Goal: Task Accomplishment & Management: Use online tool/utility

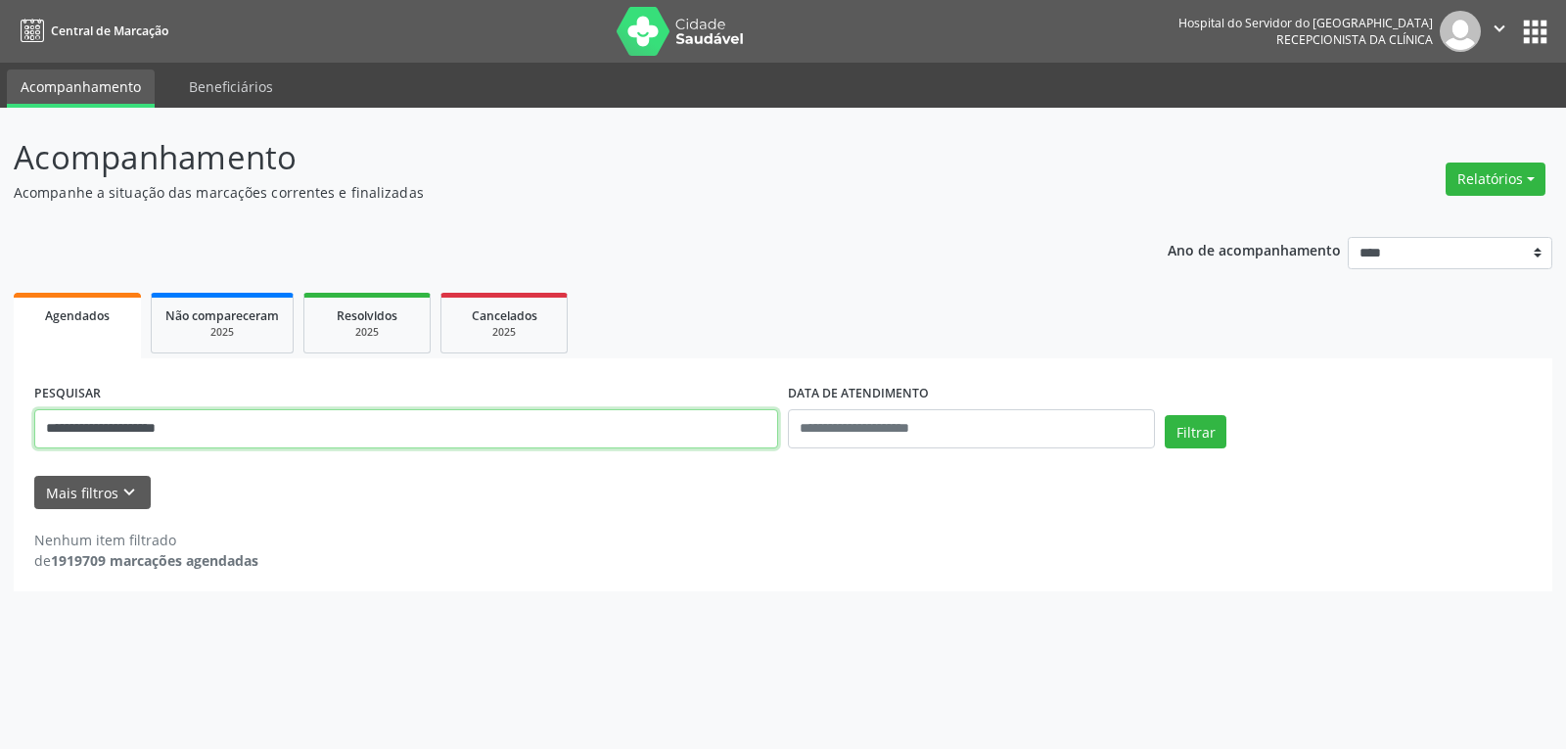
drag, startPoint x: 422, startPoint y: 431, endPoint x: 0, endPoint y: 430, distance: 421.8
click at [0, 430] on div "**********" at bounding box center [783, 428] width 1566 height 641
paste input "**********"
type input "**********"
click at [1165, 415] on button "Filtrar" at bounding box center [1196, 431] width 62 height 33
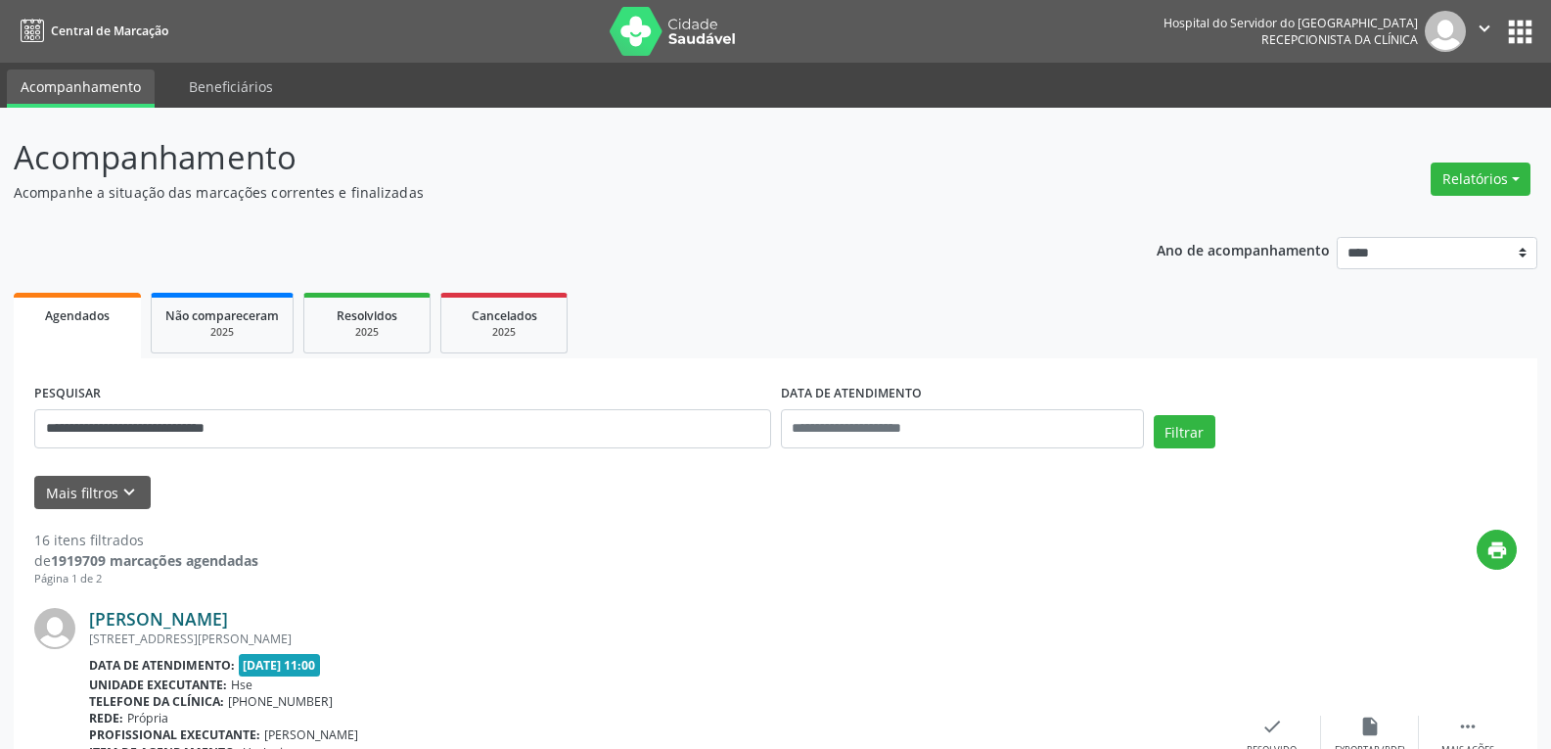
click at [192, 618] on link "[PERSON_NAME]" at bounding box center [158, 619] width 139 height 22
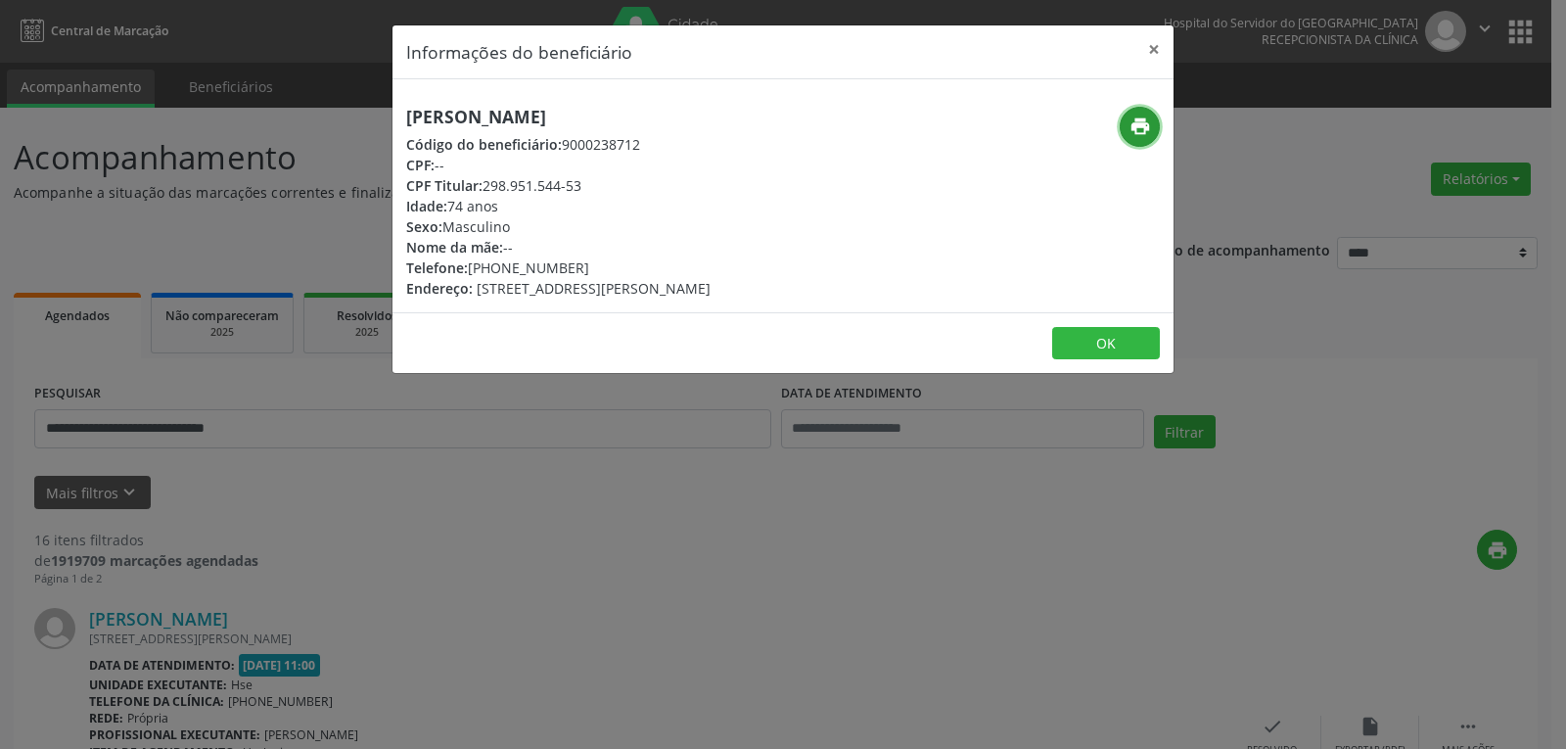
click at [1140, 131] on icon "print" at bounding box center [1140, 126] width 22 height 22
click at [1166, 47] on button "×" at bounding box center [1153, 49] width 39 height 48
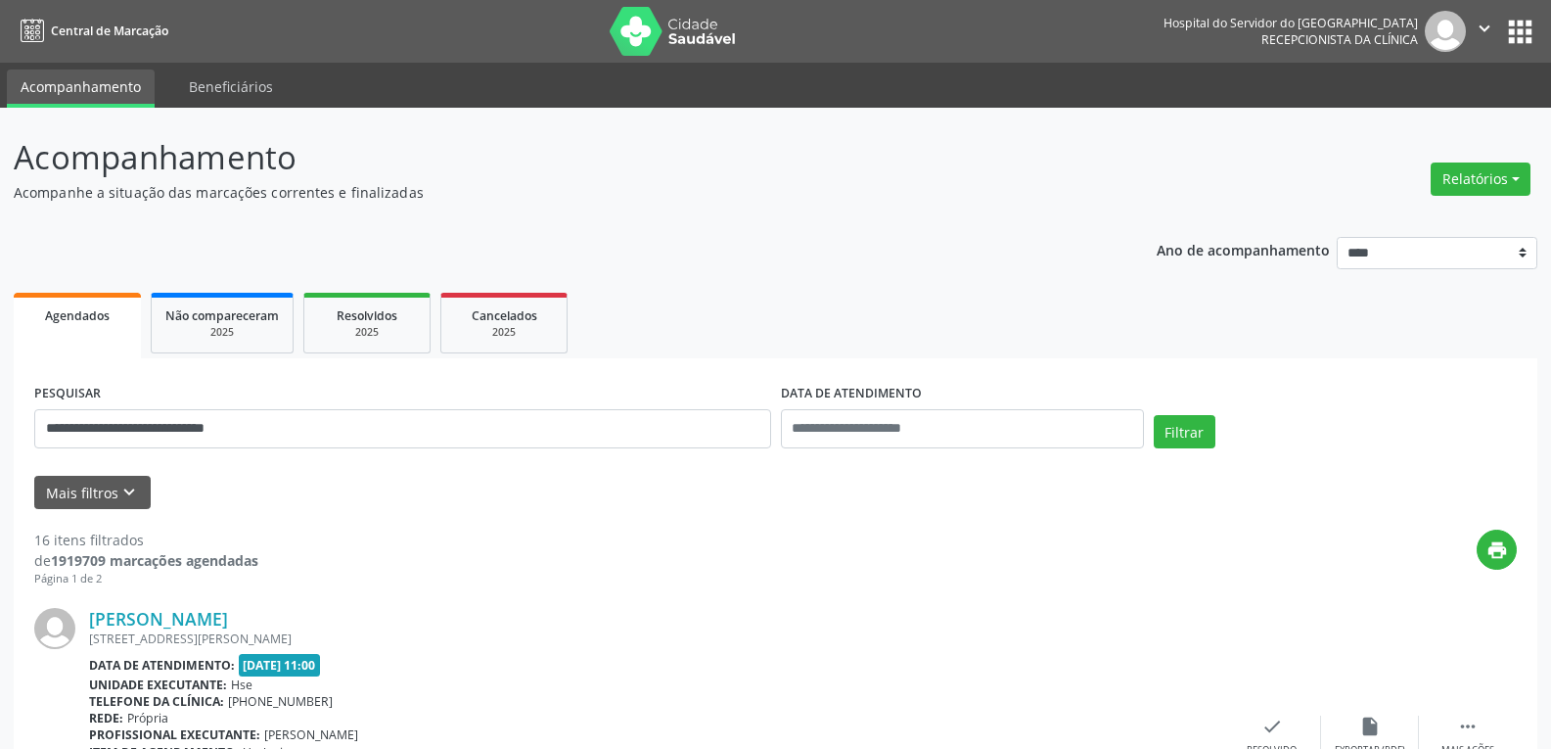
drag, startPoint x: 1396, startPoint y: 162, endPoint x: 1412, endPoint y: 170, distance: 17.5
click at [1402, 163] on header "Acompanhamento Acompanhe a situação das marcações correntes e finalizadas Relat…" at bounding box center [776, 167] width 1524 height 69
click at [1435, 181] on button "Relatórios" at bounding box center [1481, 178] width 100 height 33
click at [1397, 218] on link "Agendamentos" at bounding box center [1426, 220] width 210 height 27
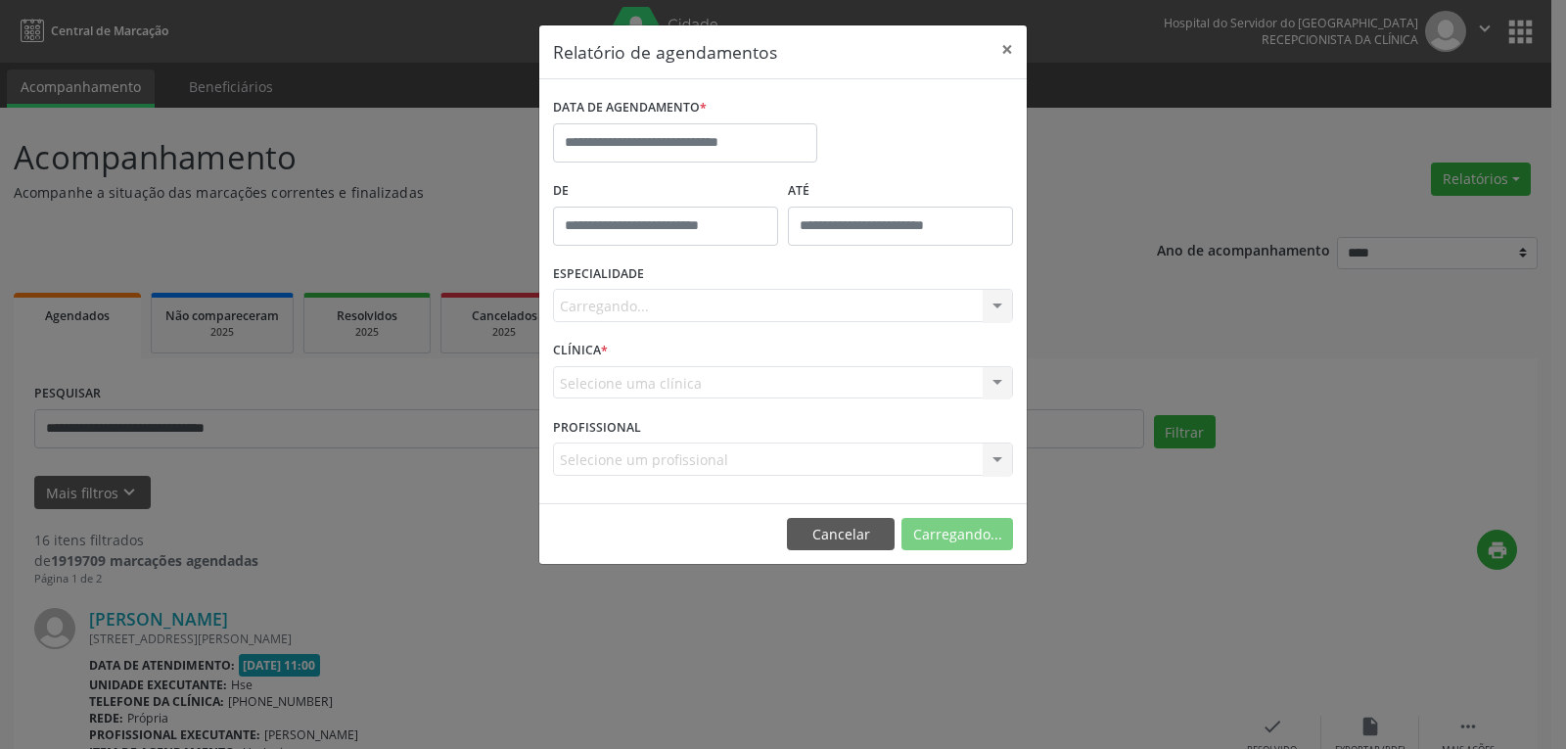
click at [672, 111] on label "DATA DE AGENDAMENTO *" at bounding box center [630, 108] width 154 height 30
click at [663, 129] on input "text" at bounding box center [685, 142] width 264 height 39
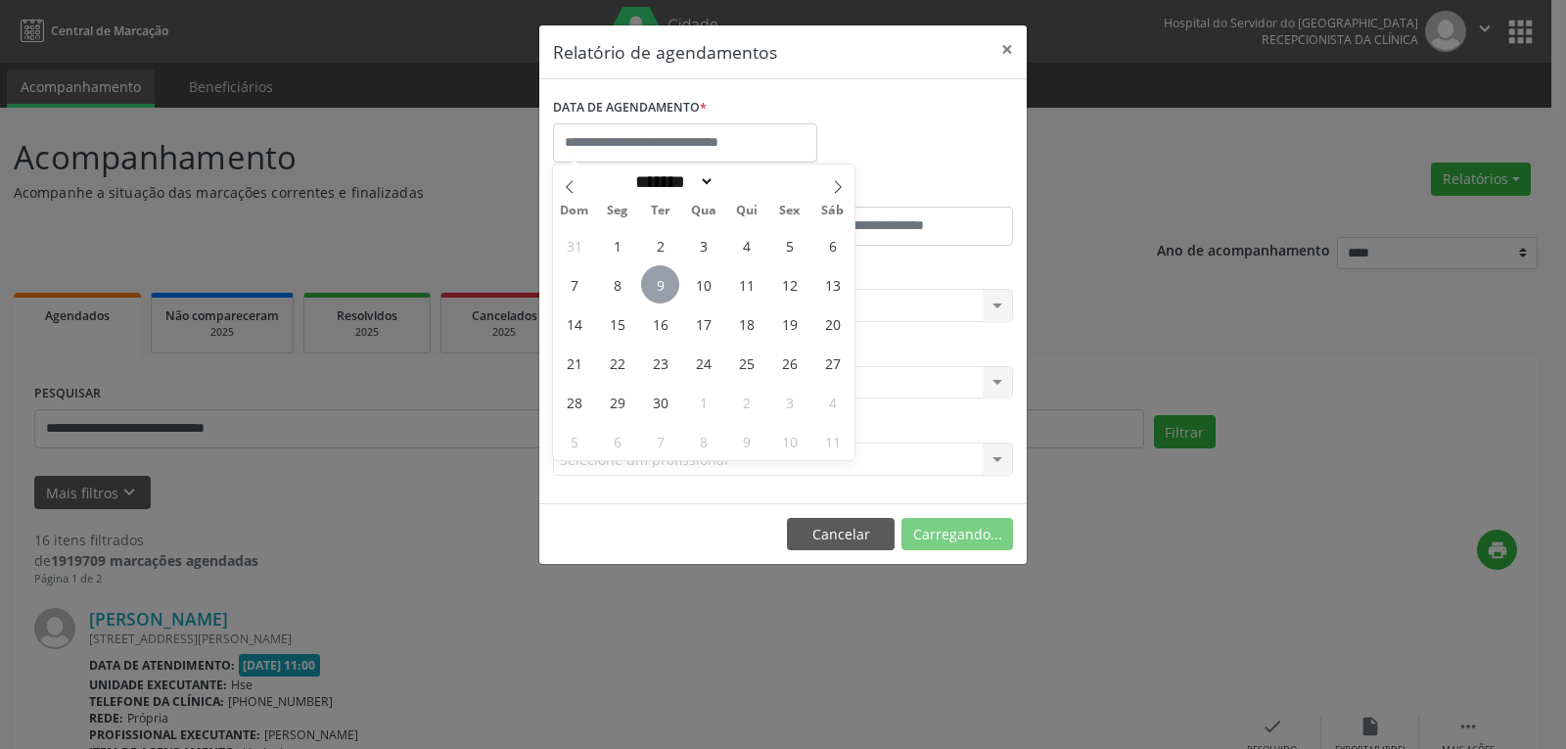
click at [671, 279] on span "9" at bounding box center [660, 284] width 38 height 38
type input "**********"
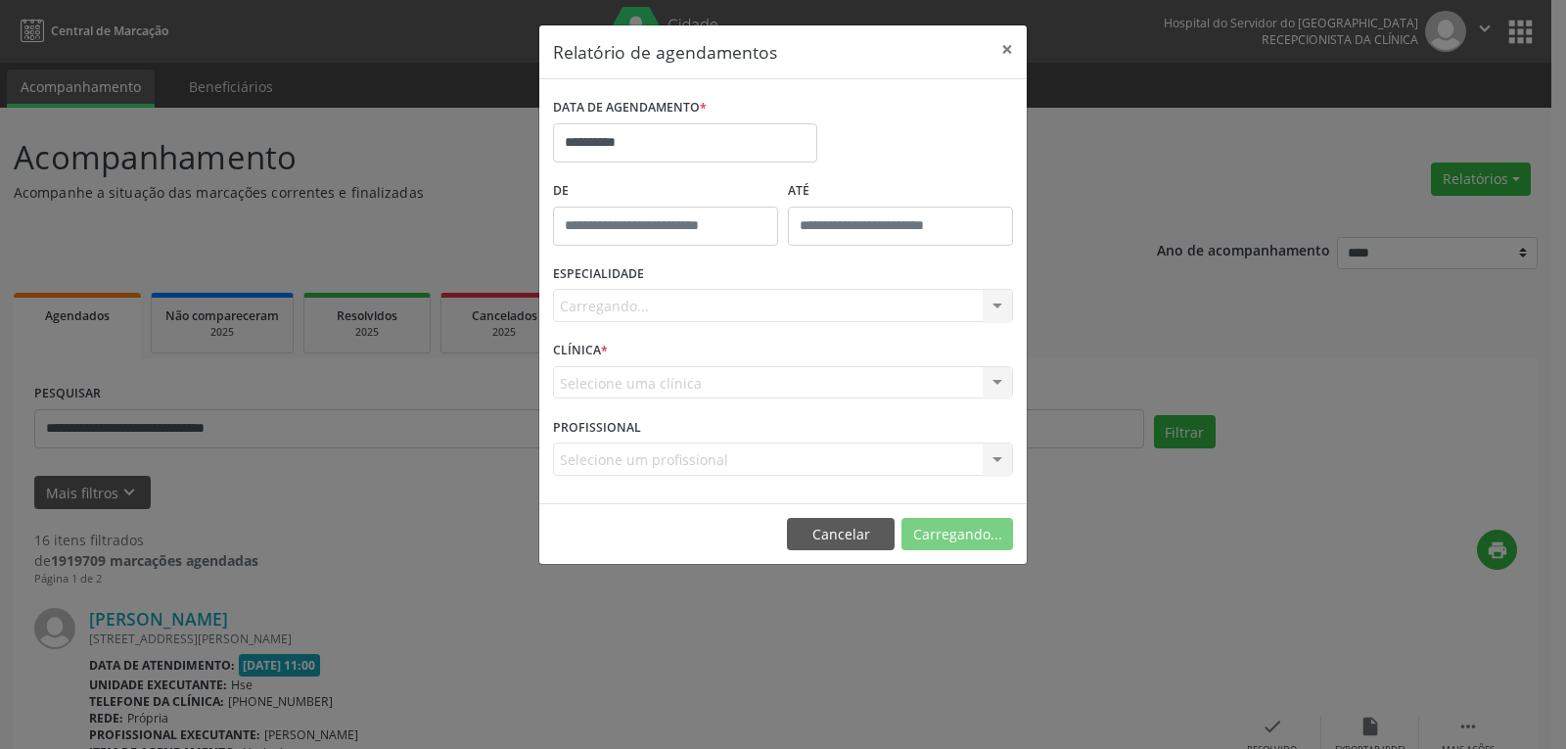
click at [693, 305] on div "Carregando... Nenhum resultado encontrado para: " " Não há nenhuma opção para s…" at bounding box center [783, 305] width 460 height 33
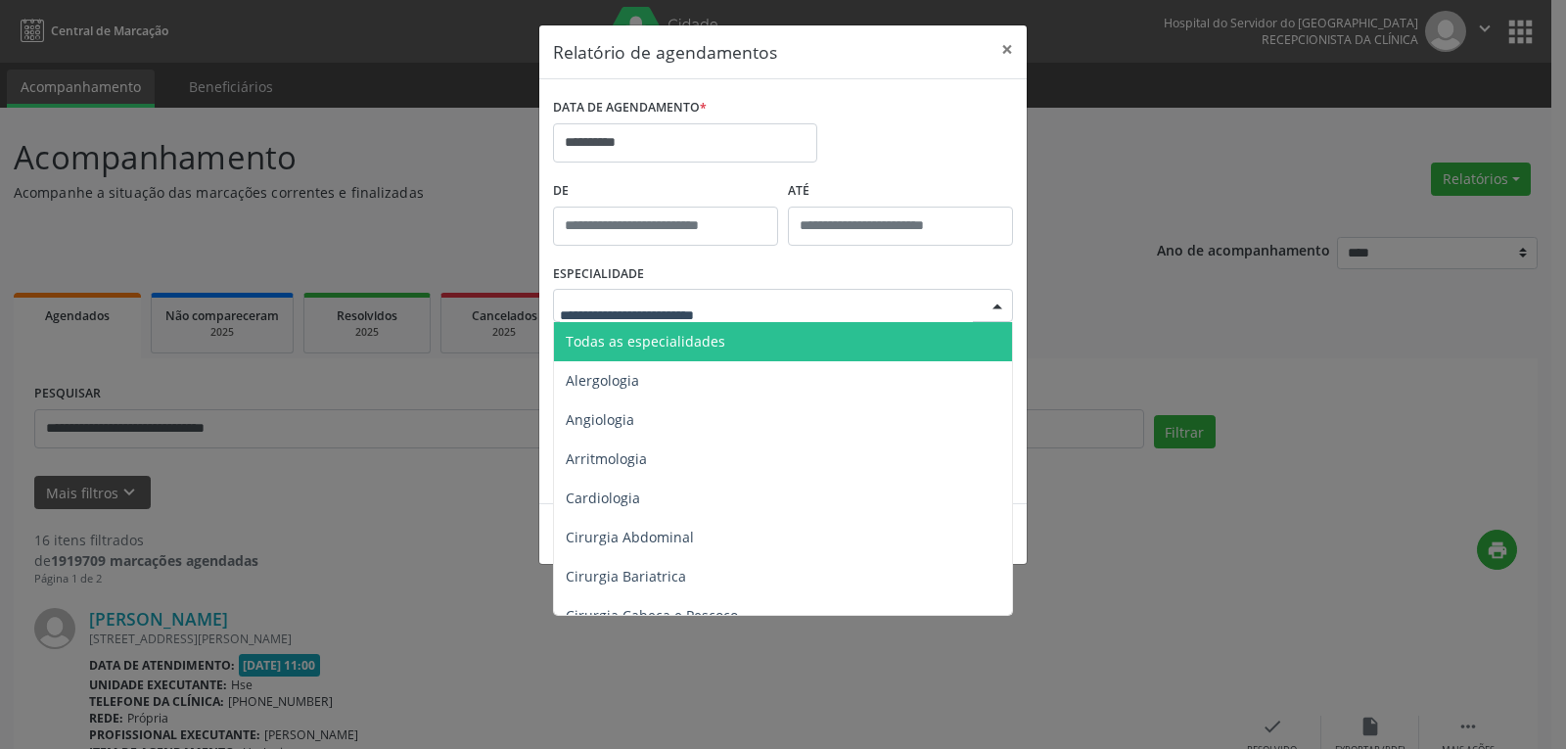
click at [803, 307] on div at bounding box center [783, 305] width 460 height 33
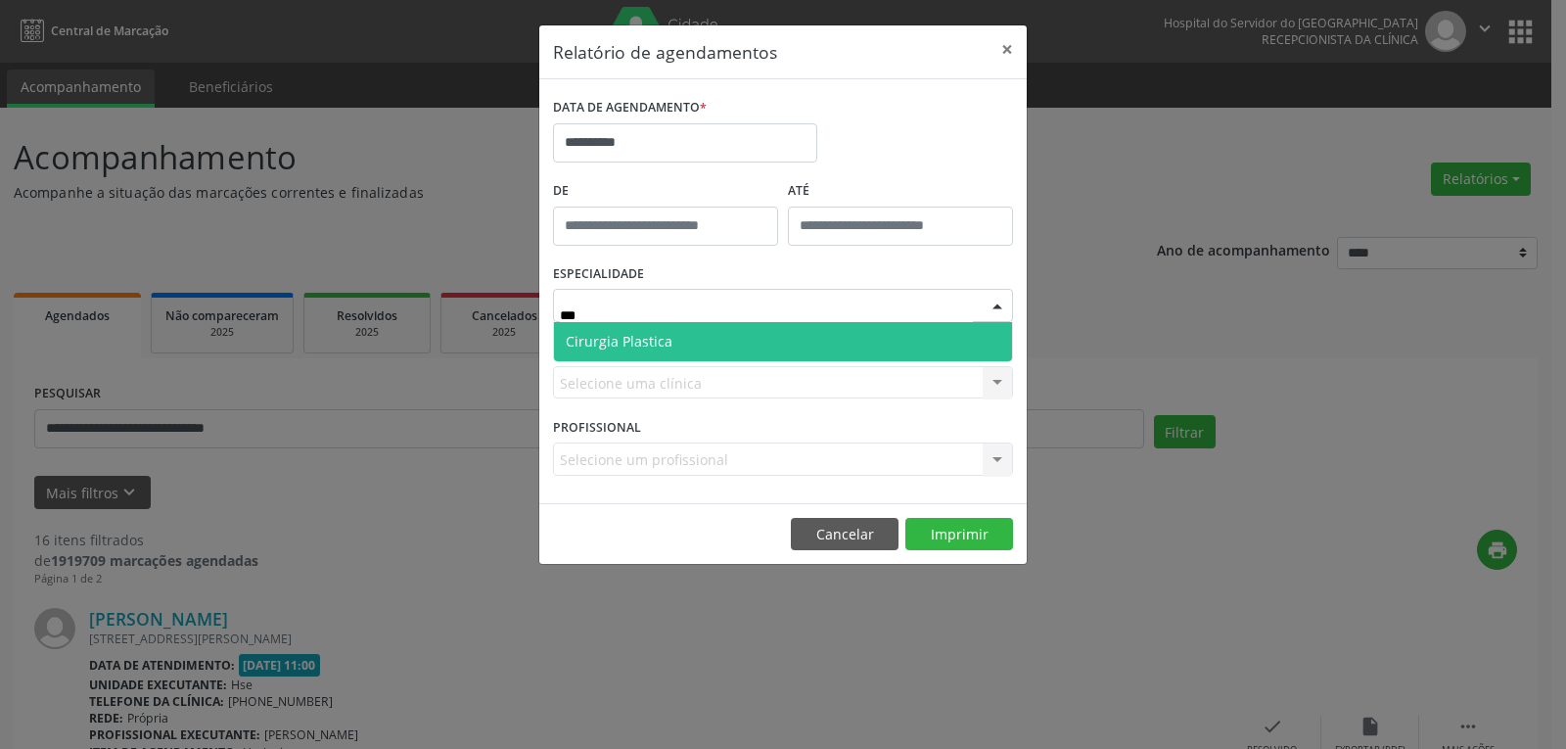
type input "****"
click at [838, 351] on span "Cirurgia Plastica" at bounding box center [783, 341] width 458 height 39
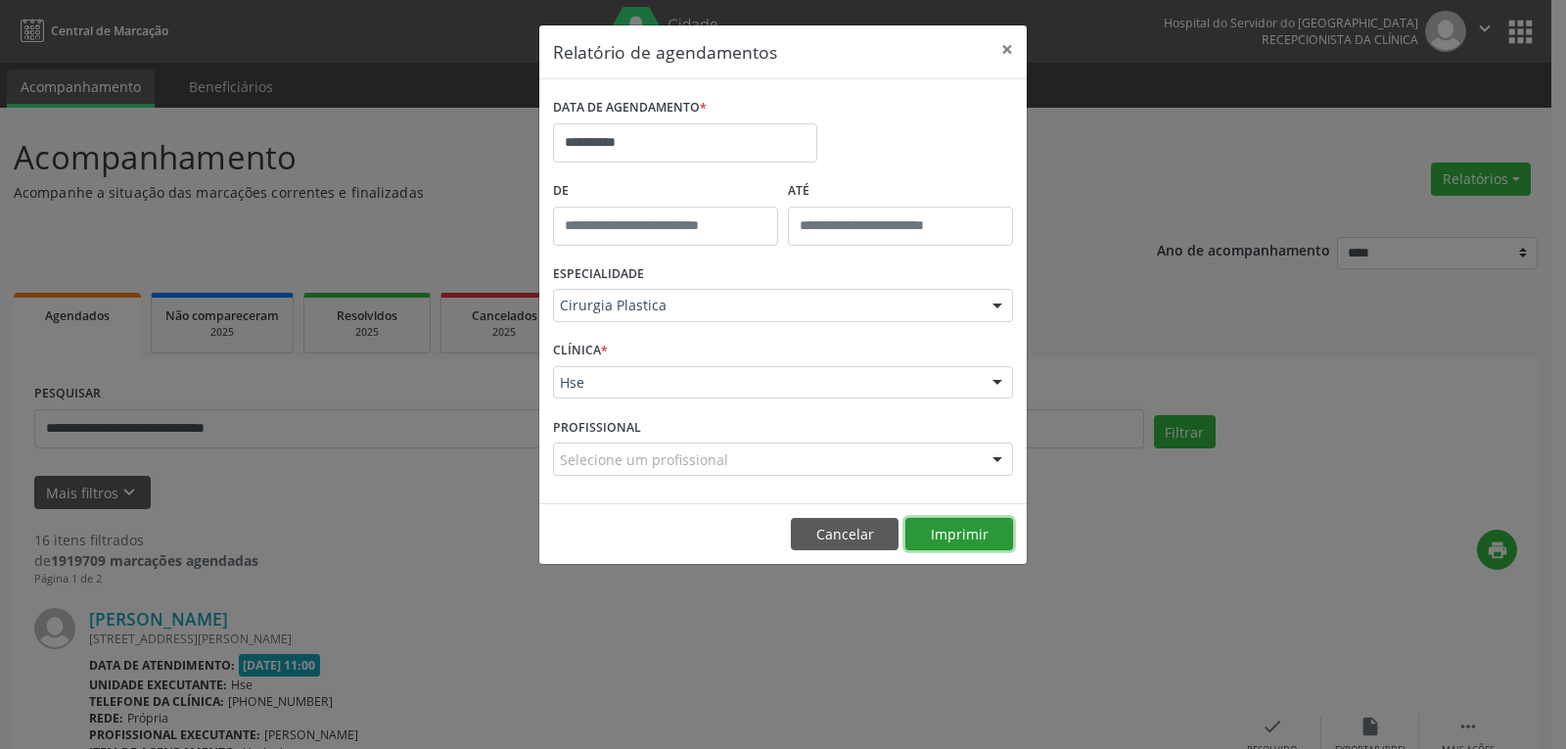
click at [983, 526] on button "Imprimir" at bounding box center [959, 534] width 108 height 33
click at [1008, 57] on button "×" at bounding box center [1006, 49] width 39 height 48
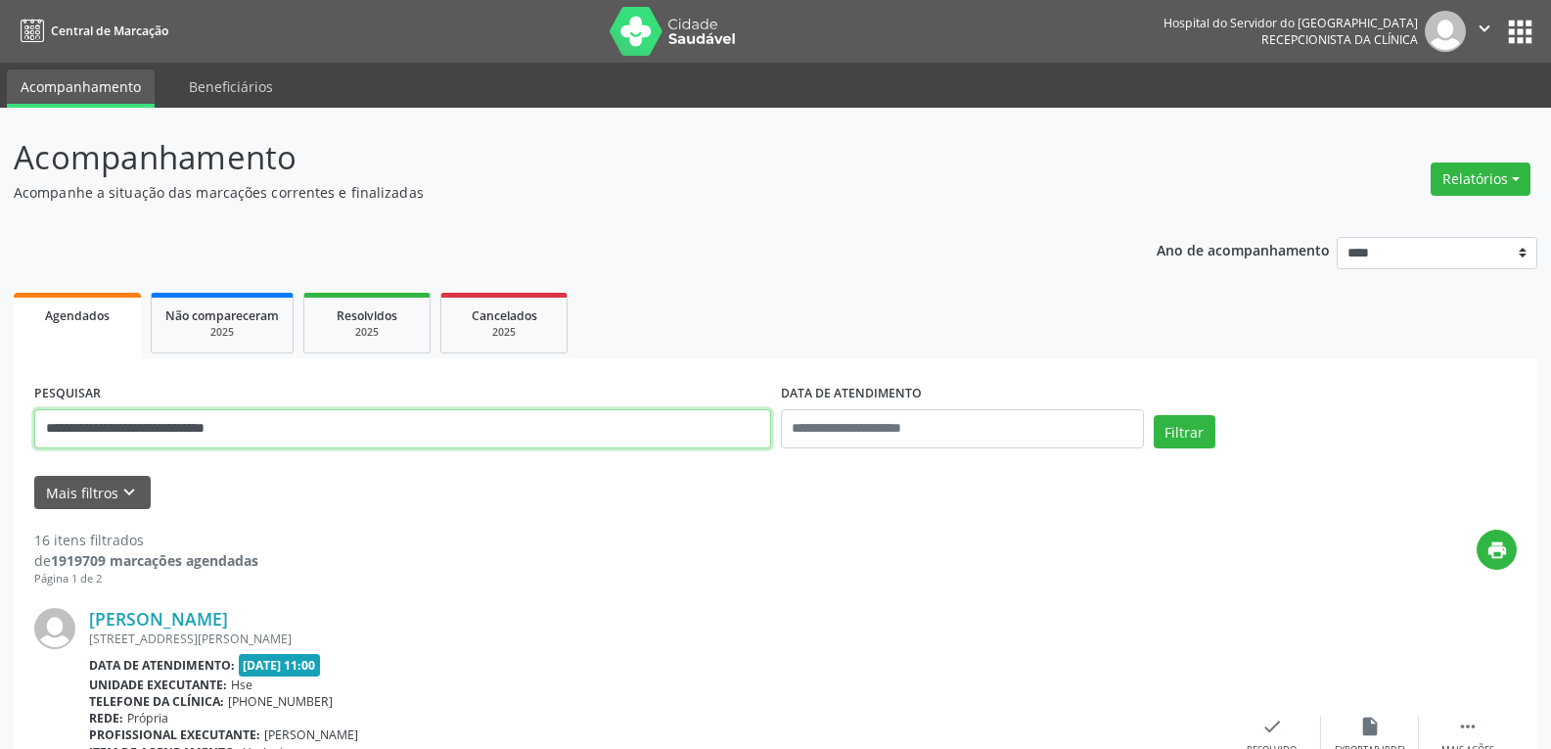
drag, startPoint x: 371, startPoint y: 441, endPoint x: 0, endPoint y: 455, distance: 371.1
paste input "text"
type input "**********"
click at [1154, 415] on button "Filtrar" at bounding box center [1185, 431] width 62 height 33
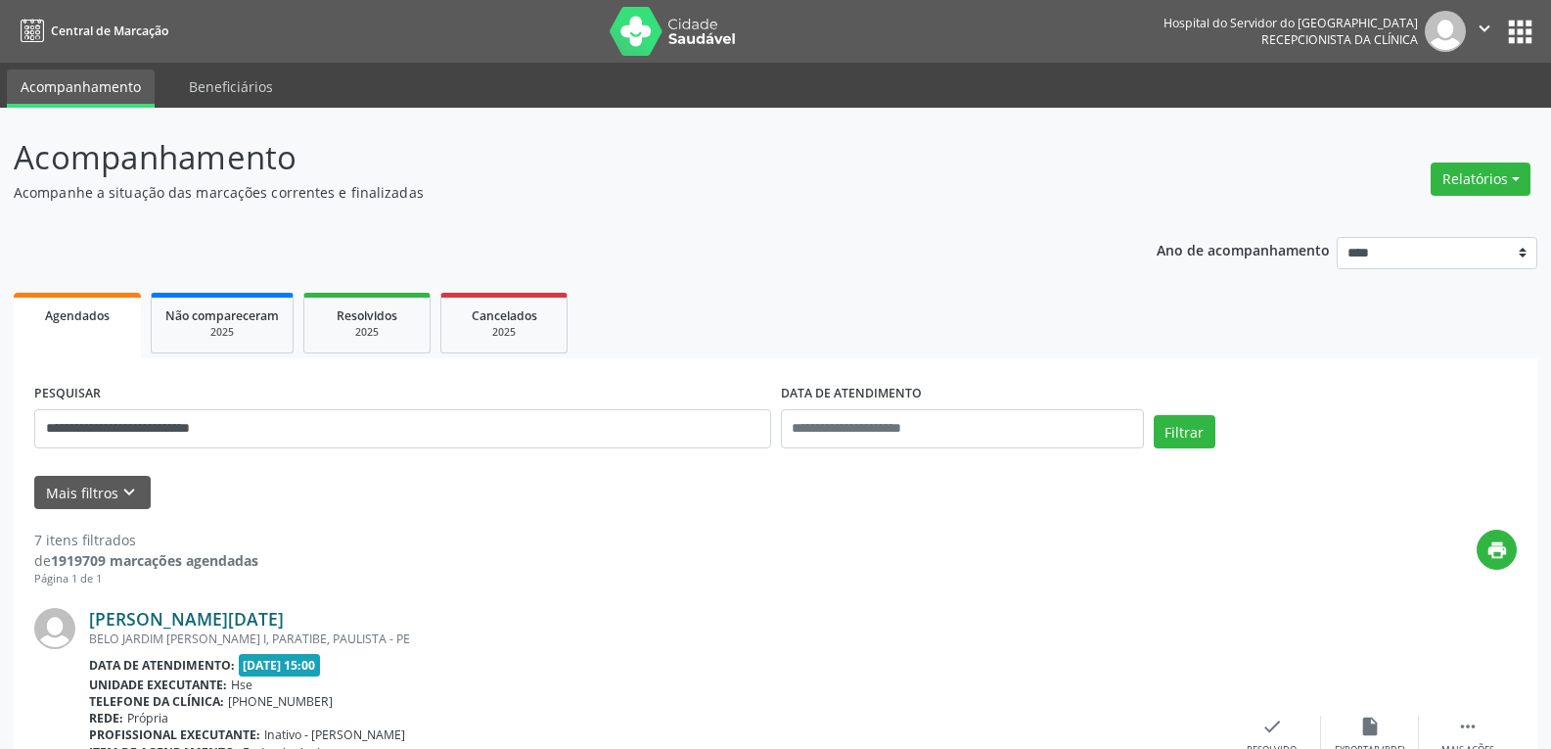
click at [247, 624] on link "[PERSON_NAME][DATE]" at bounding box center [186, 619] width 195 height 22
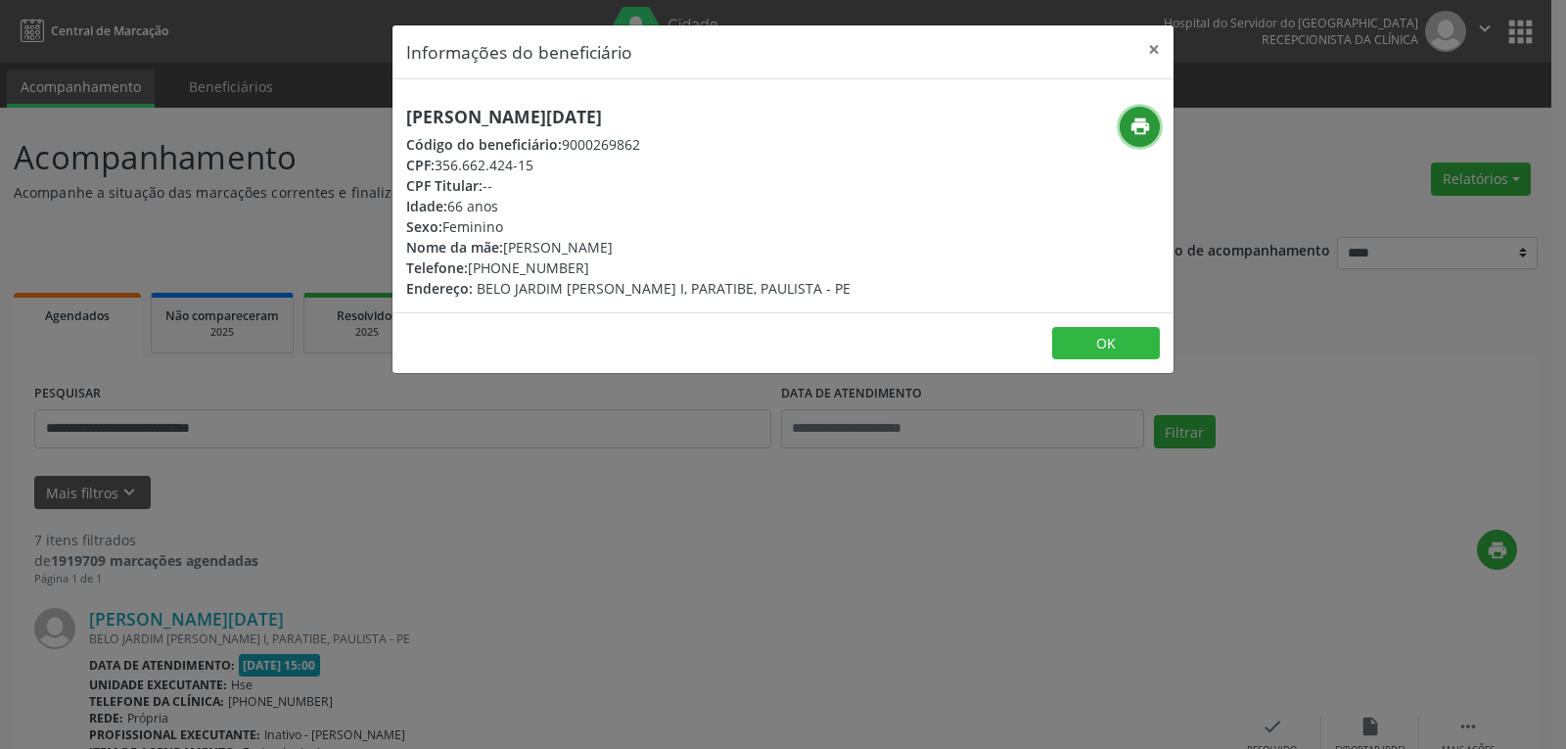
click at [1138, 127] on icon "print" at bounding box center [1140, 126] width 22 height 22
drag, startPoint x: 500, startPoint y: 265, endPoint x: 628, endPoint y: 275, distance: 128.6
click at [628, 275] on div "Telefone: [PHONE_NUMBER]" at bounding box center [628, 267] width 444 height 21
copy div "98460-3339"
